Goal: Entertainment & Leisure: Browse casually

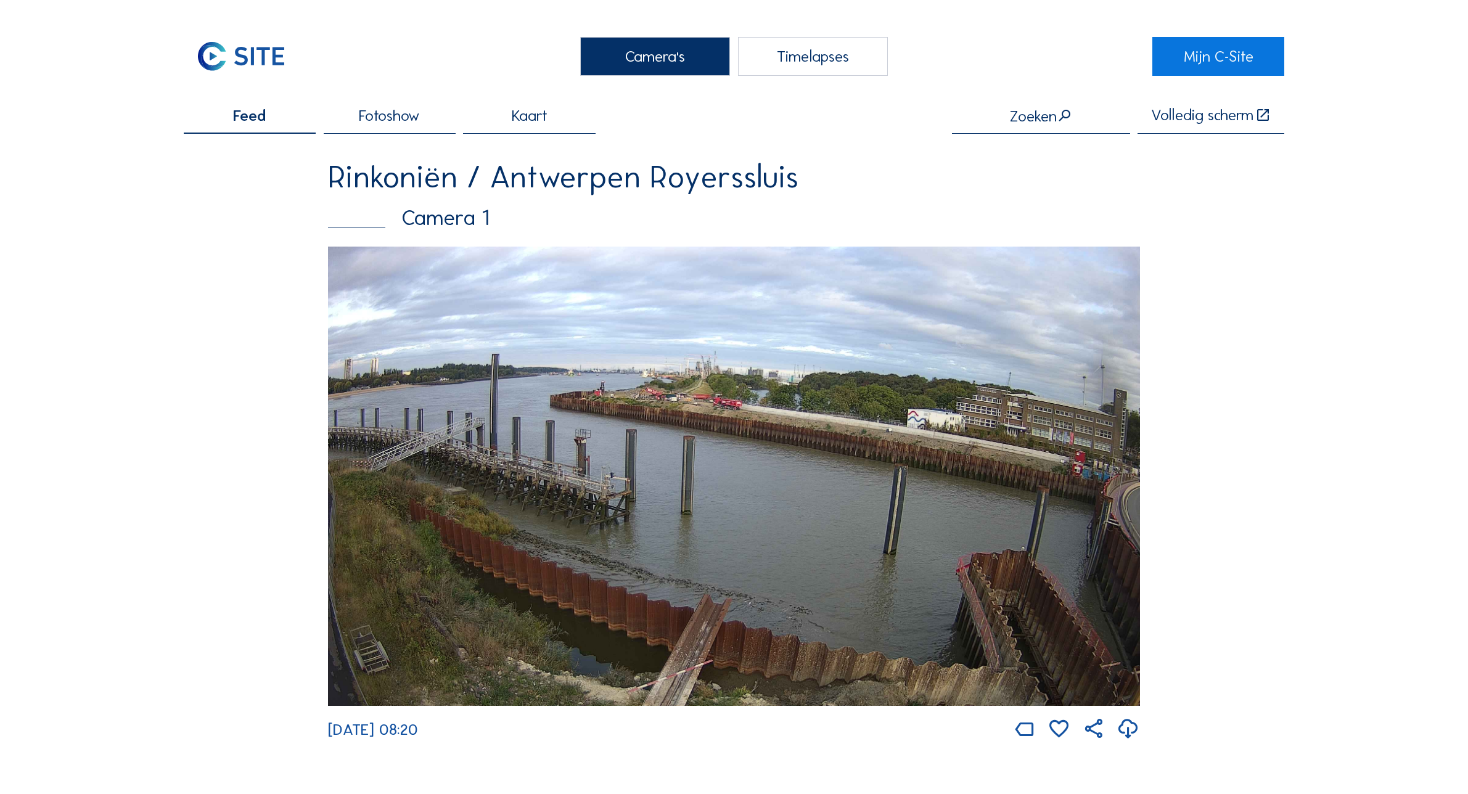
scroll to position [2101, 0]
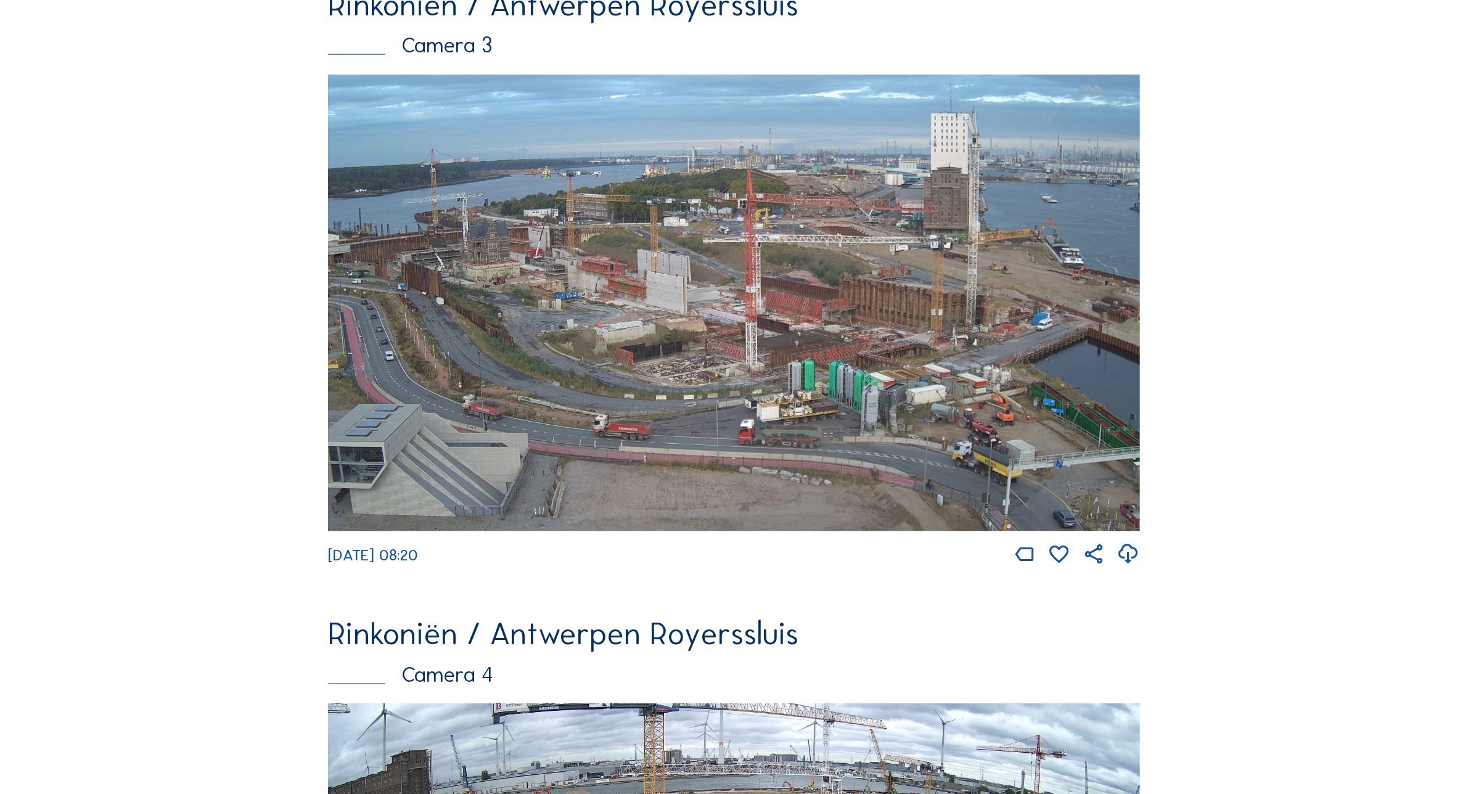
click at [756, 361] on img at bounding box center [734, 303] width 812 height 457
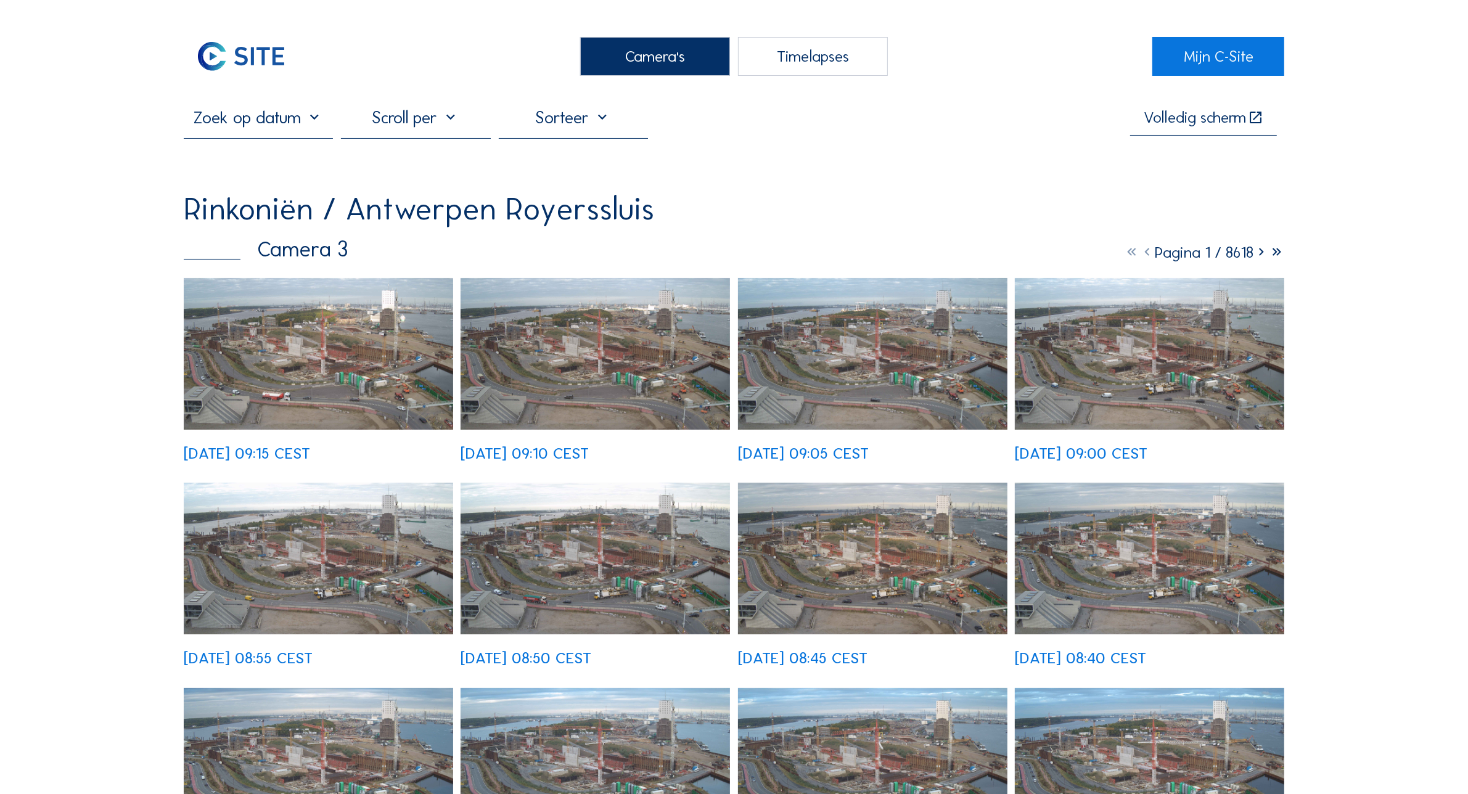
click at [327, 297] on div "[DATE] 09:15 CEST" at bounding box center [318, 369] width 269 height 183
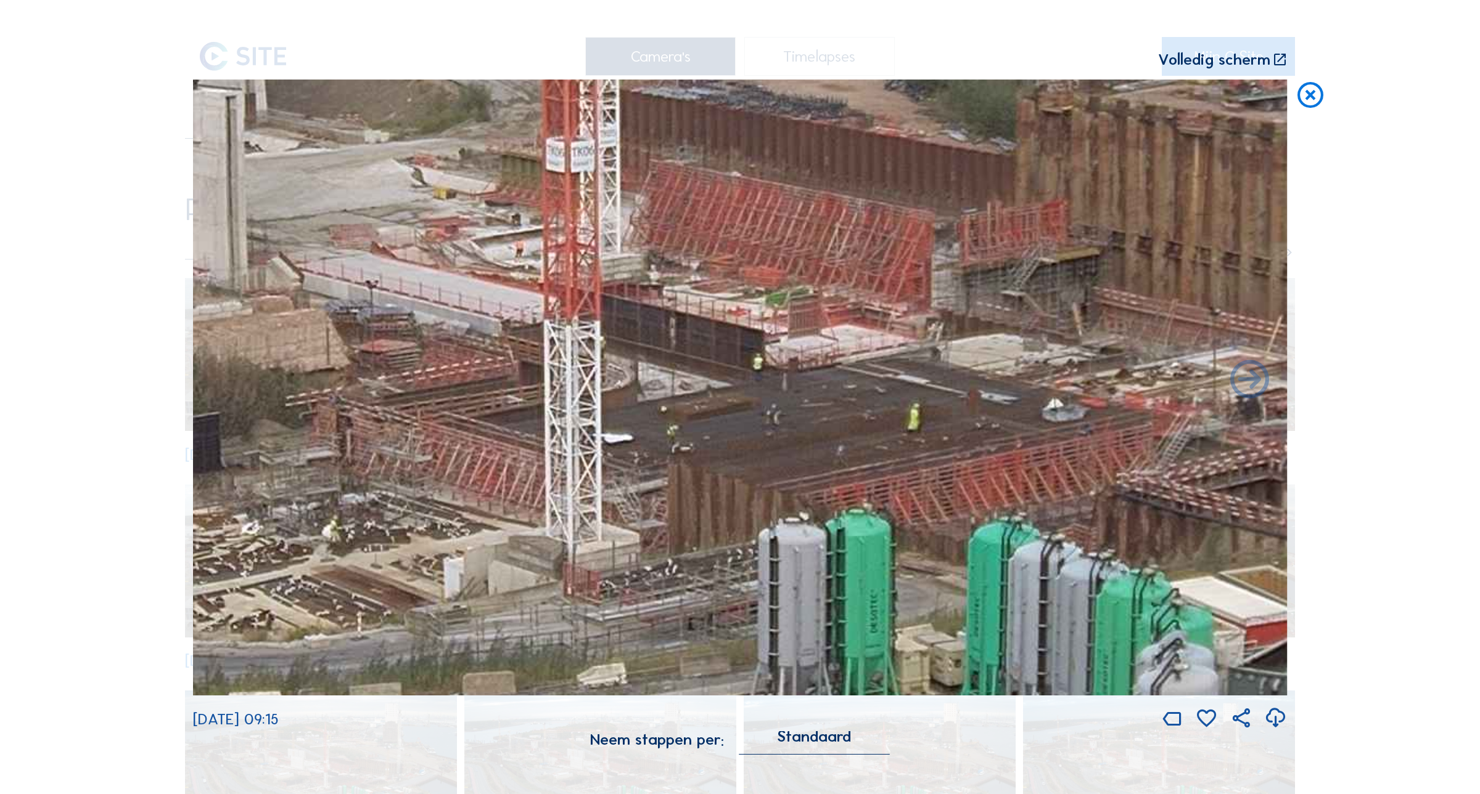
click at [1308, 87] on icon at bounding box center [1310, 96] width 31 height 32
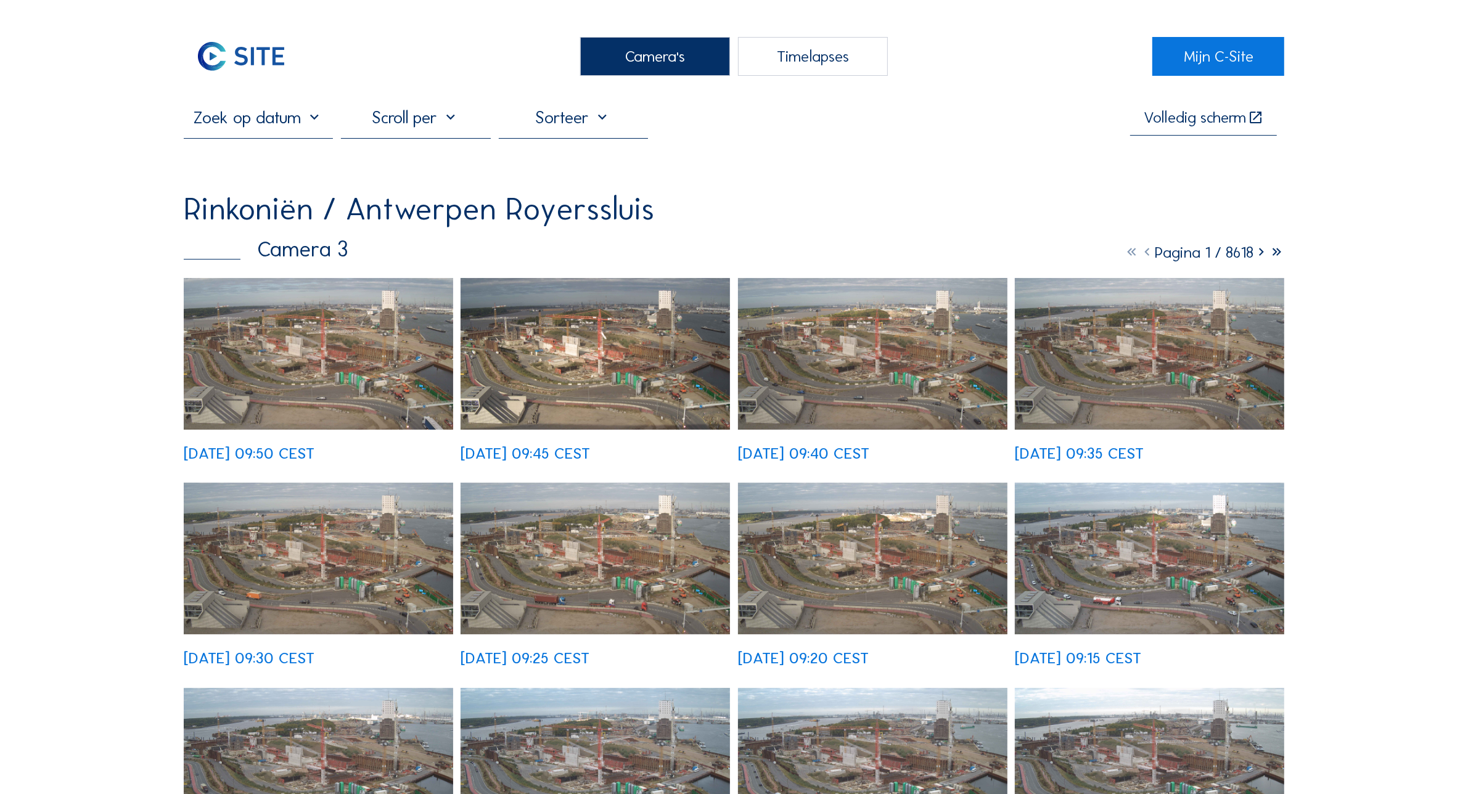
click at [329, 361] on img at bounding box center [318, 354] width 269 height 152
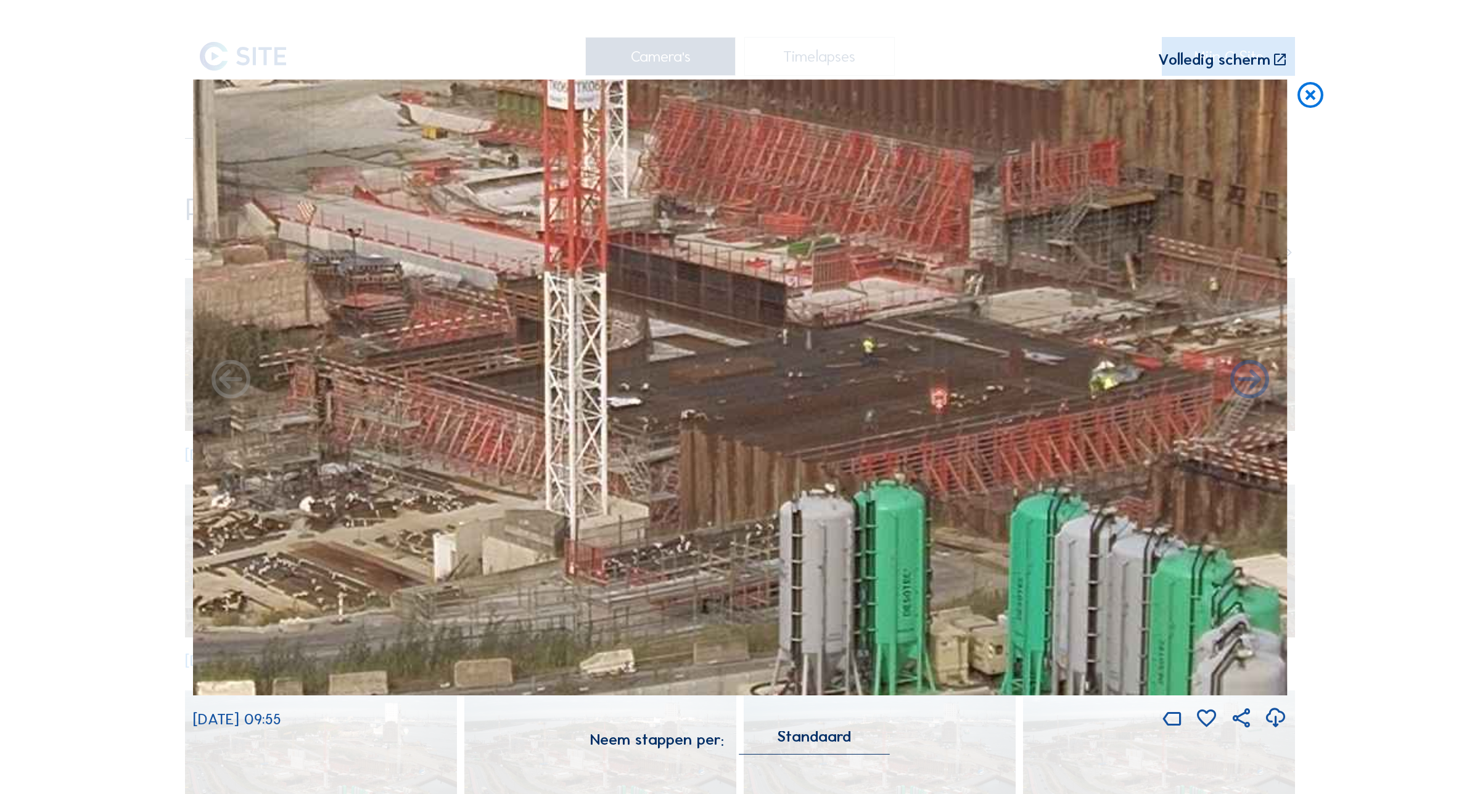
drag, startPoint x: 760, startPoint y: 491, endPoint x: 842, endPoint y: 407, distance: 116.8
click at [842, 407] on img at bounding box center [740, 387] width 1094 height 615
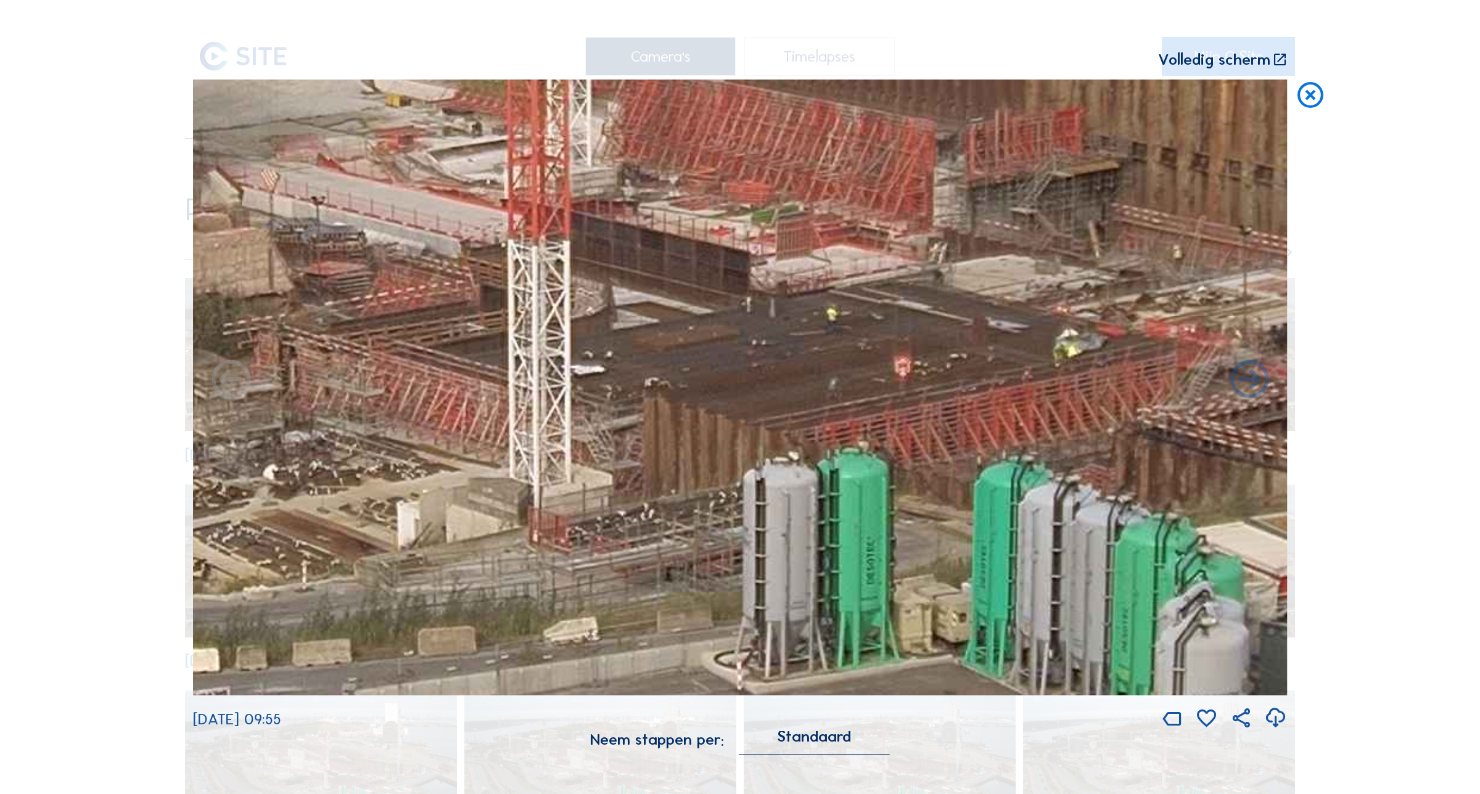
drag, startPoint x: 775, startPoint y: 408, endPoint x: 739, endPoint y: 376, distance: 48.5
click at [739, 376] on img at bounding box center [740, 387] width 1094 height 615
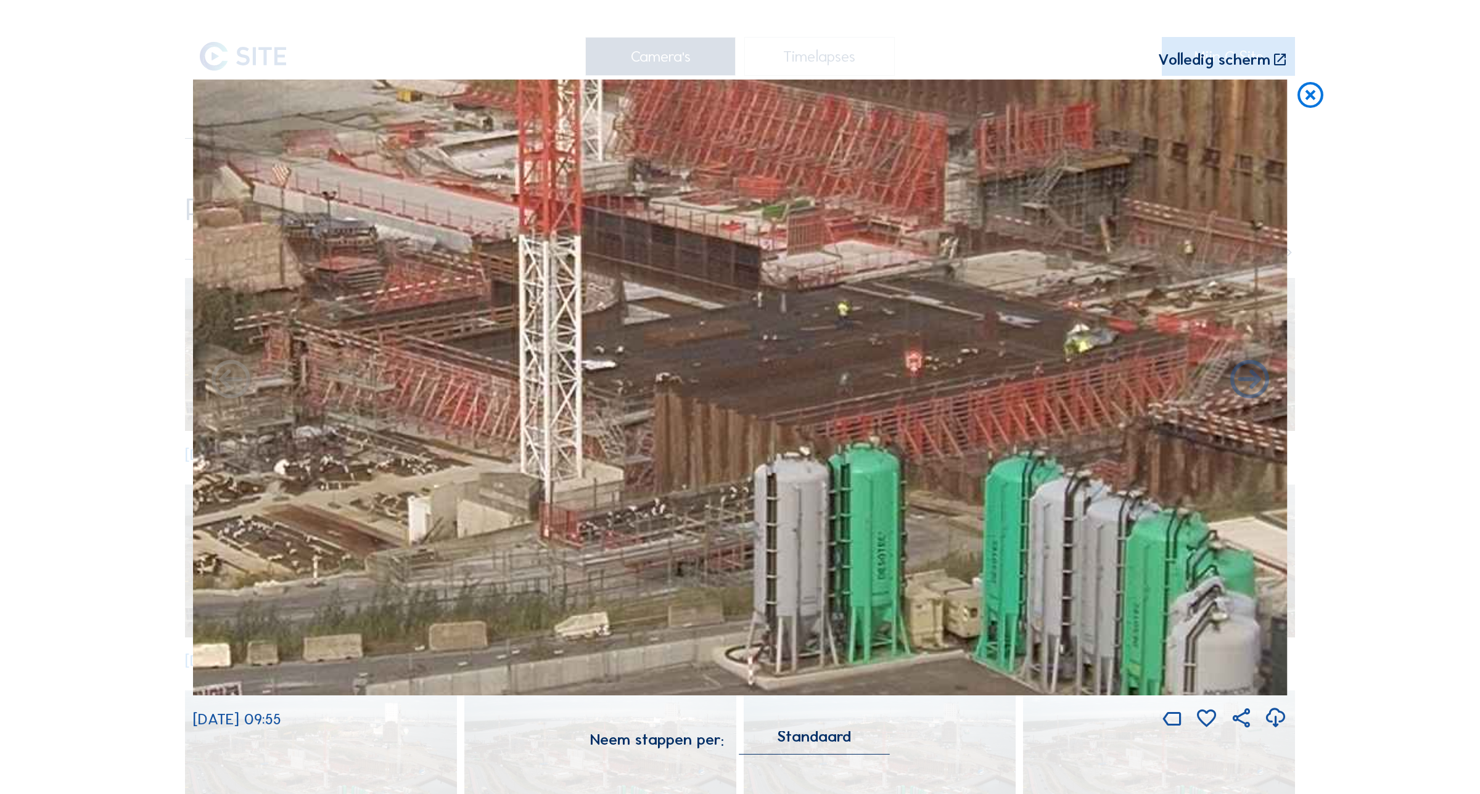
drag, startPoint x: 755, startPoint y: 362, endPoint x: 763, endPoint y: 359, distance: 8.4
click at [763, 359] on img at bounding box center [740, 387] width 1094 height 615
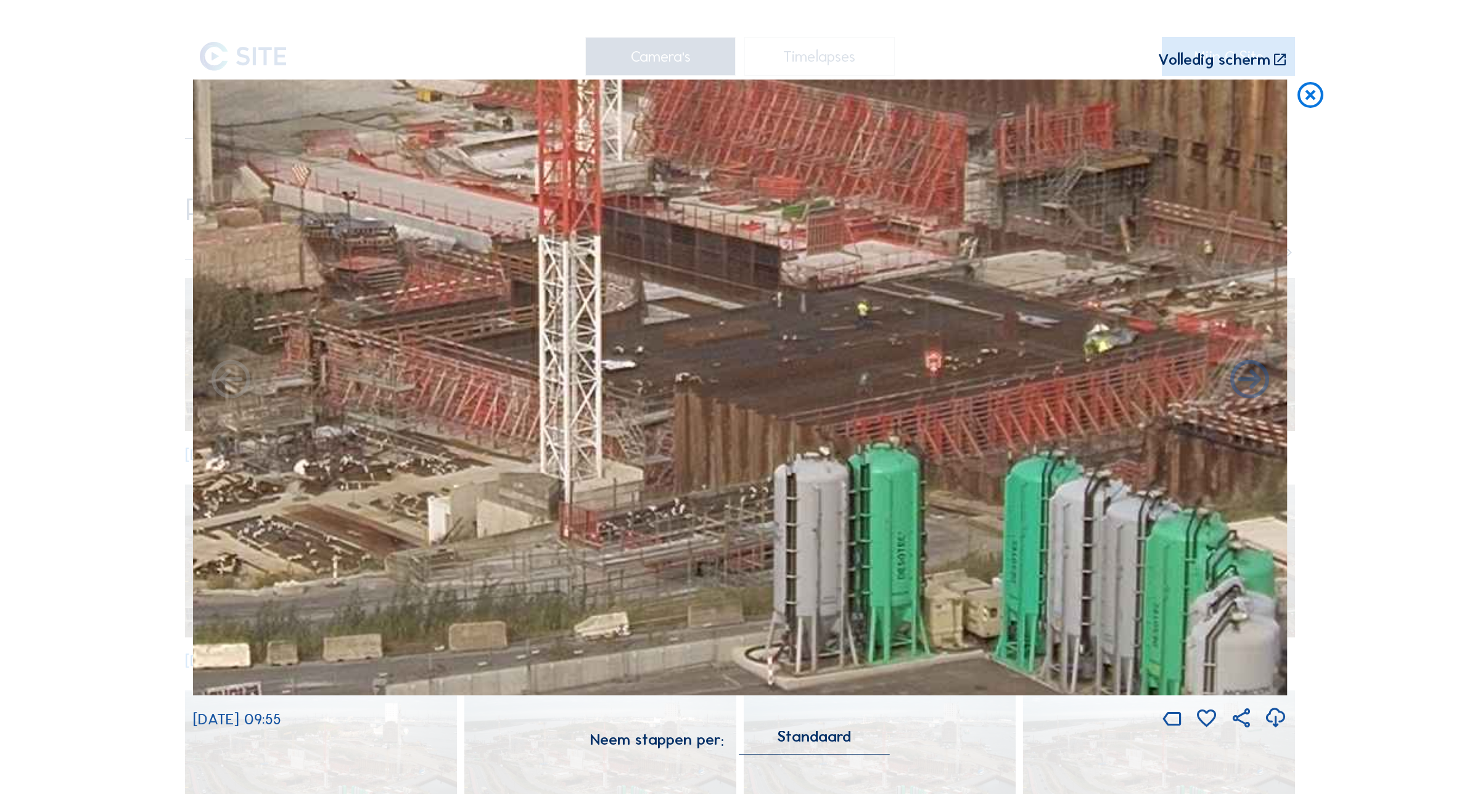
drag, startPoint x: 768, startPoint y: 401, endPoint x: 788, endPoint y: 401, distance: 19.7
click at [788, 401] on img at bounding box center [740, 387] width 1094 height 615
click at [1313, 100] on icon at bounding box center [1310, 96] width 31 height 32
